Goal: Transaction & Acquisition: Purchase product/service

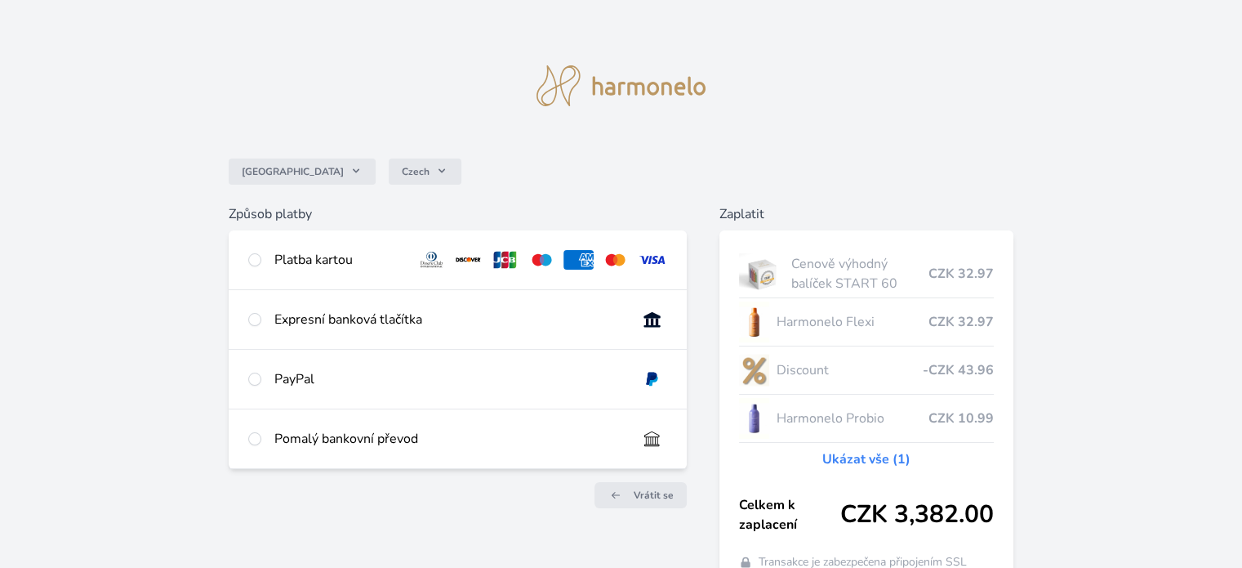
click at [305, 269] on div "Platba kartou" at bounding box center [457, 259] width 457 height 59
radio input "true"
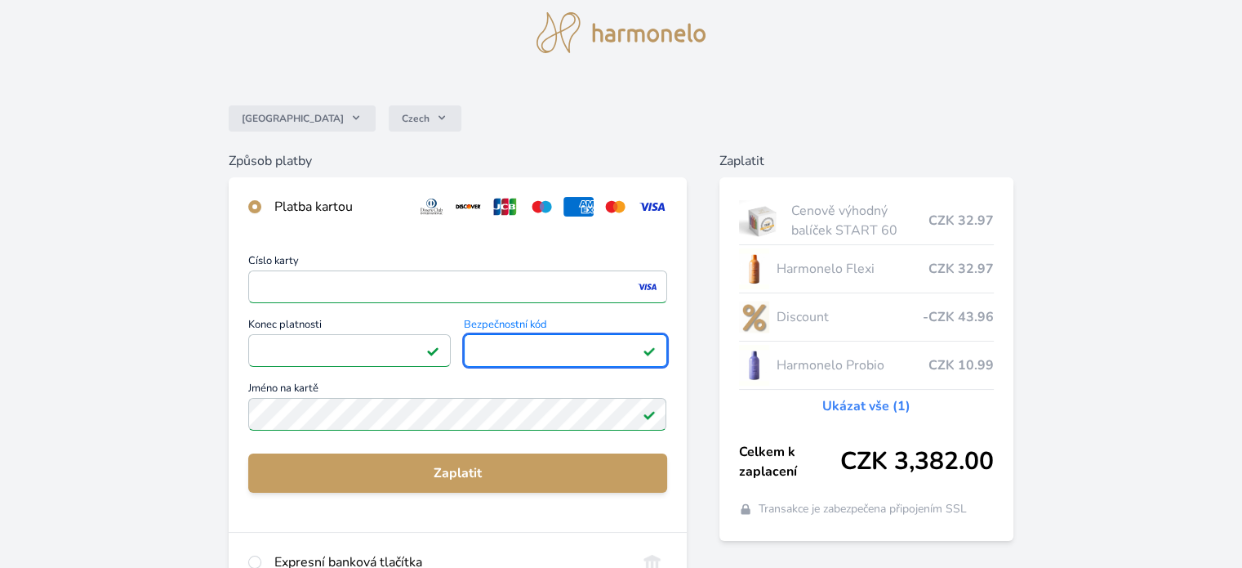
scroll to position [82, 0]
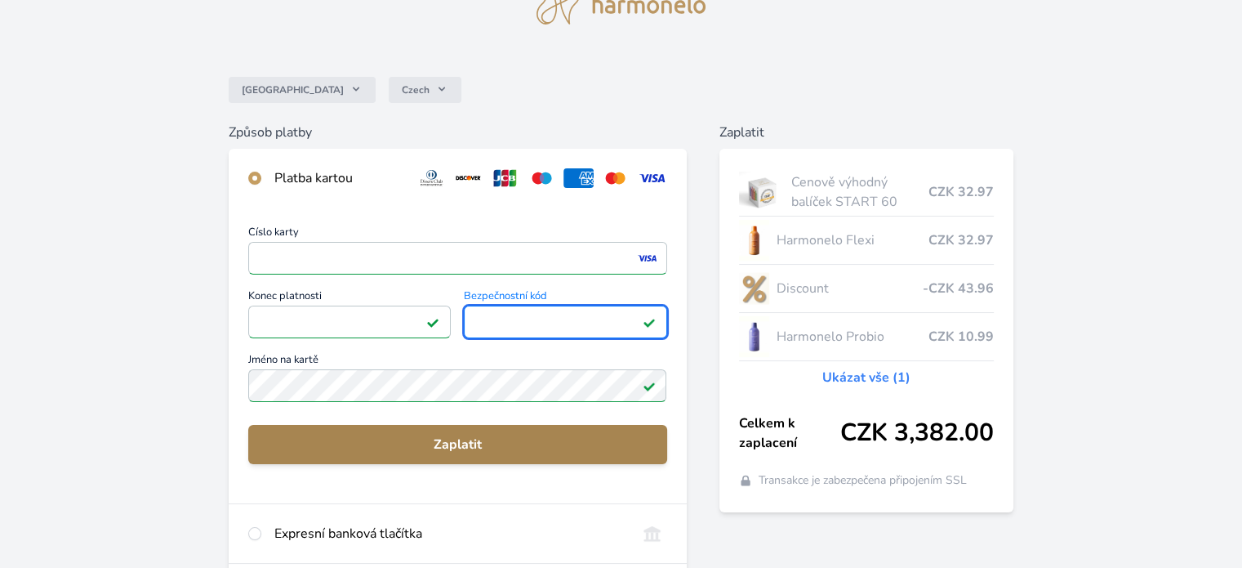
click at [474, 447] on span "Zaplatit" at bounding box center [457, 444] width 392 height 20
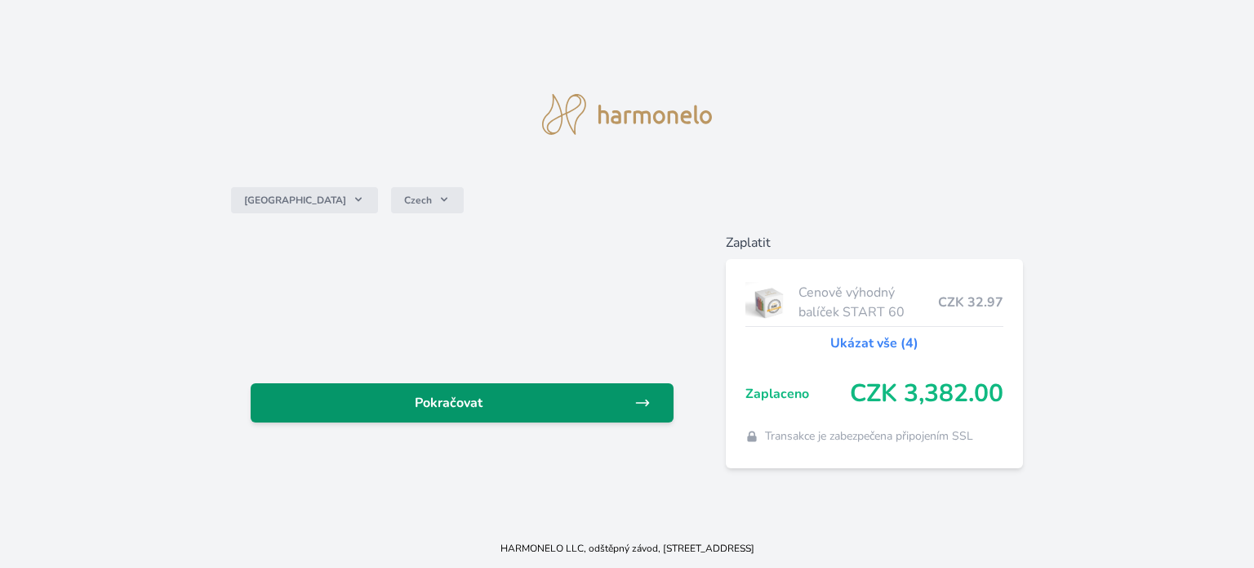
click at [493, 405] on span "Pokračovat" at bounding box center [449, 403] width 371 height 20
